Goal: Task Accomplishment & Management: Use online tool/utility

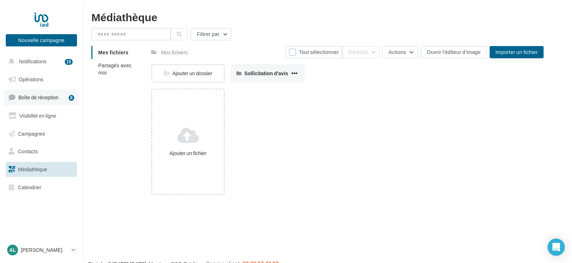
click at [29, 102] on link "Boîte de réception 8" at bounding box center [41, 97] width 74 height 15
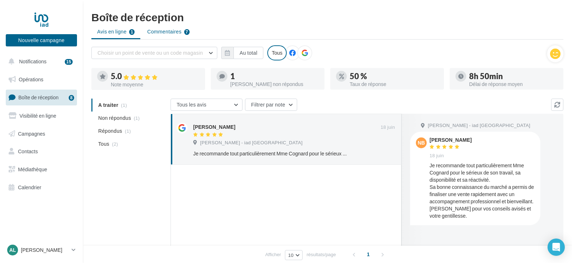
click at [158, 31] on span "Commentaires" at bounding box center [164, 31] width 34 height 7
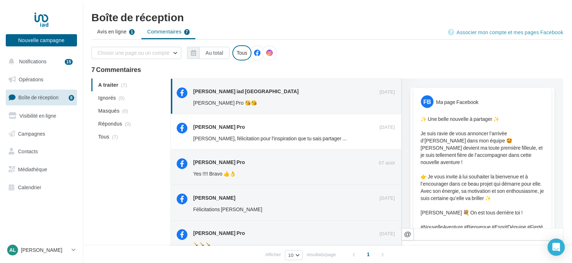
scroll to position [144, 0]
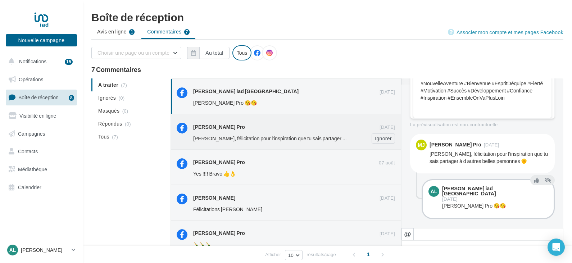
click at [265, 128] on div "Émilie Journet-lavaure Pro" at bounding box center [286, 127] width 186 height 8
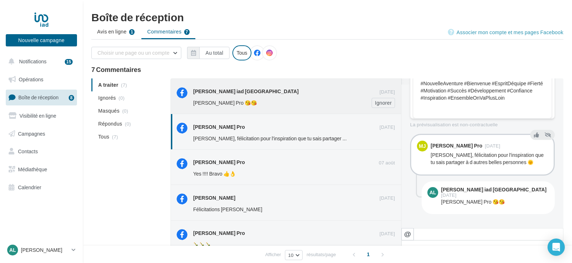
click at [264, 96] on div "[PERSON_NAME] iad [GEOGRAPHIC_DATA]" at bounding box center [286, 91] width 186 height 9
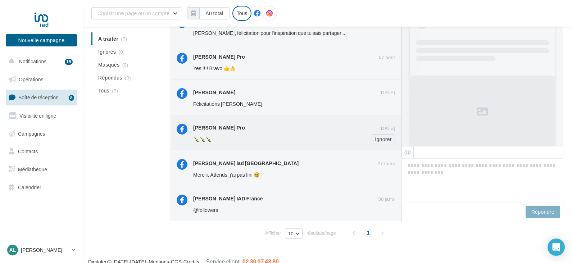
scroll to position [114, 0]
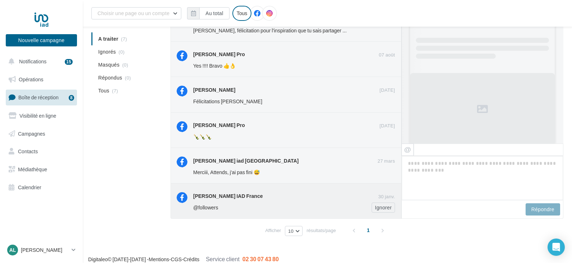
click at [248, 202] on div "Angélique COGNARD IAD France 30 janv. @followers Ignorer" at bounding box center [294, 202] width 202 height 21
click at [248, 172] on span "Merciii, Attends, j'ai pas fini 😅" at bounding box center [226, 172] width 67 height 6
click at [242, 134] on div "🍾🍾🍾" at bounding box center [270, 136] width 155 height 7
drag, startPoint x: 256, startPoint y: 105, endPoint x: 267, endPoint y: 107, distance: 11.4
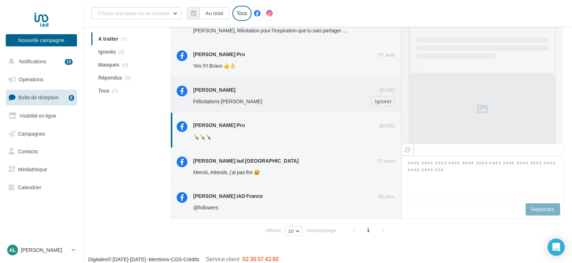
click at [256, 104] on div "Félicitations Angélique Bisous" at bounding box center [270, 101] width 155 height 7
click at [265, 58] on div "Jonathan Lavaure Pro" at bounding box center [286, 54] width 186 height 9
click at [39, 60] on span "Notifications" at bounding box center [32, 61] width 27 height 6
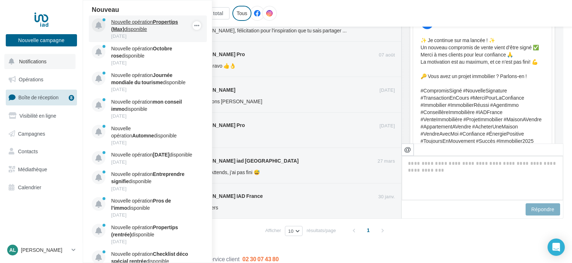
scroll to position [82, 0]
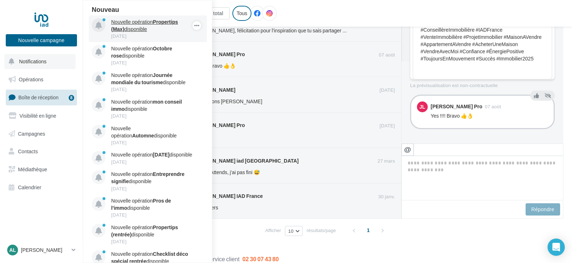
click at [153, 33] on div "26 sept." at bounding box center [152, 36] width 83 height 6
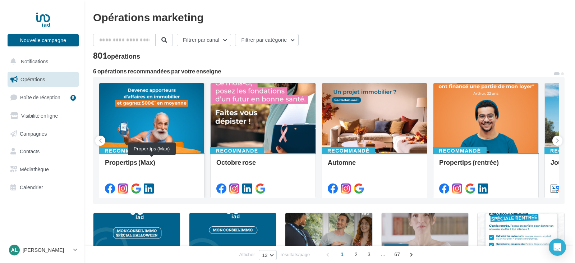
scroll to position [36, 0]
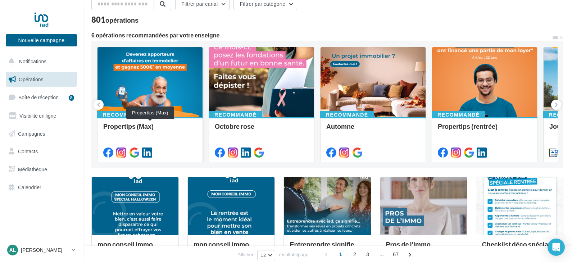
click at [171, 137] on div "Propertips (Max)" at bounding box center [150, 130] width 94 height 14
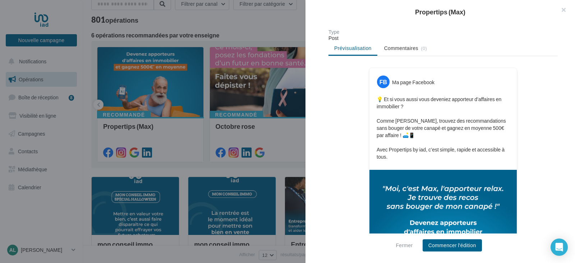
scroll to position [108, 0]
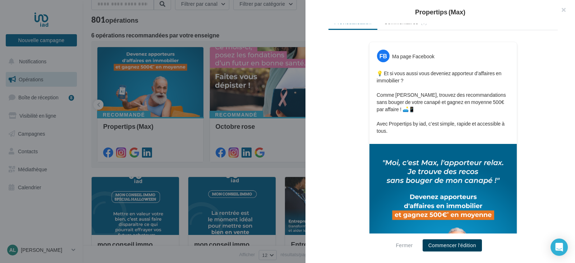
click at [440, 244] on button "Commencer l'édition" at bounding box center [452, 245] width 59 height 12
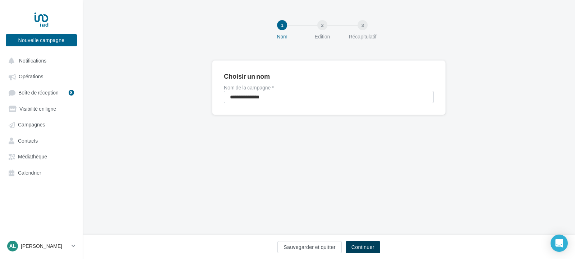
click at [371, 246] on button "Continuer" at bounding box center [363, 247] width 35 height 12
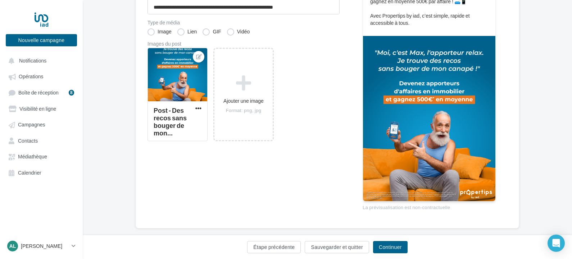
scroll to position [169, 0]
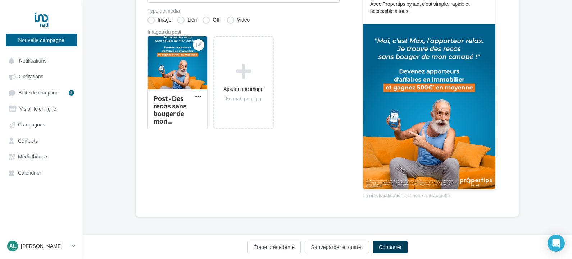
click at [394, 250] on button "Continuer" at bounding box center [390, 247] width 35 height 12
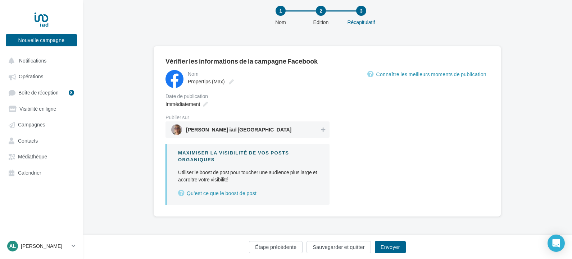
scroll to position [14, 0]
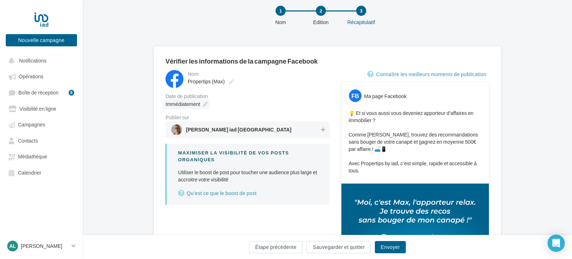
click at [206, 104] on icon at bounding box center [205, 104] width 5 height 5
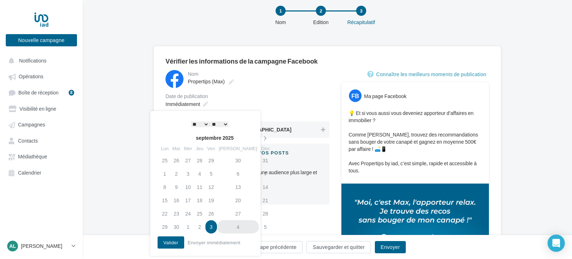
click at [228, 229] on td "4" at bounding box center [238, 226] width 42 height 13
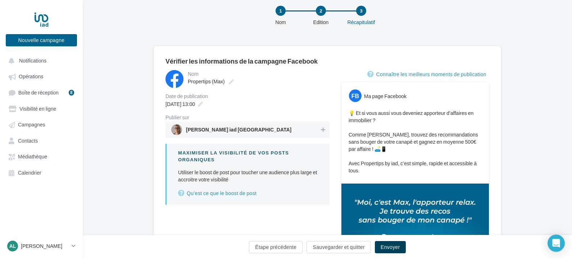
click at [396, 250] on button "Envoyer" at bounding box center [390, 247] width 31 height 12
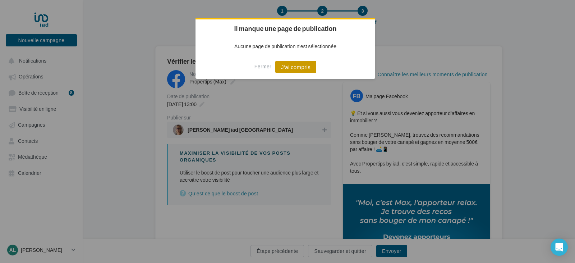
click at [296, 71] on button "J'ai compris" at bounding box center [296, 67] width 41 height 12
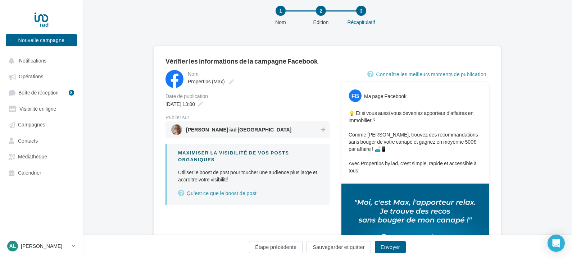
drag, startPoint x: 525, startPoint y: 193, endPoint x: 515, endPoint y: 183, distance: 13.7
